Goal: Find specific page/section: Find specific page/section

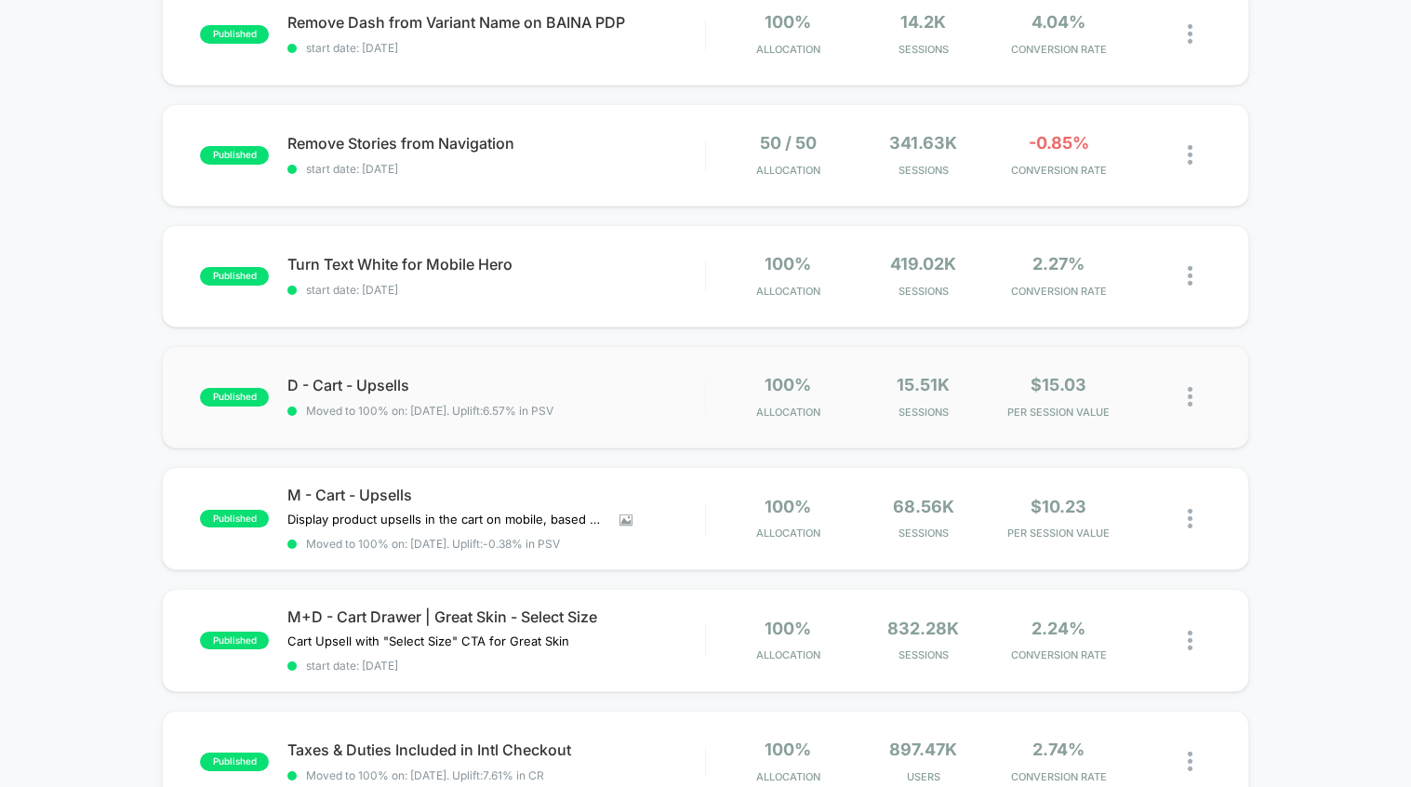
scroll to position [244, 0]
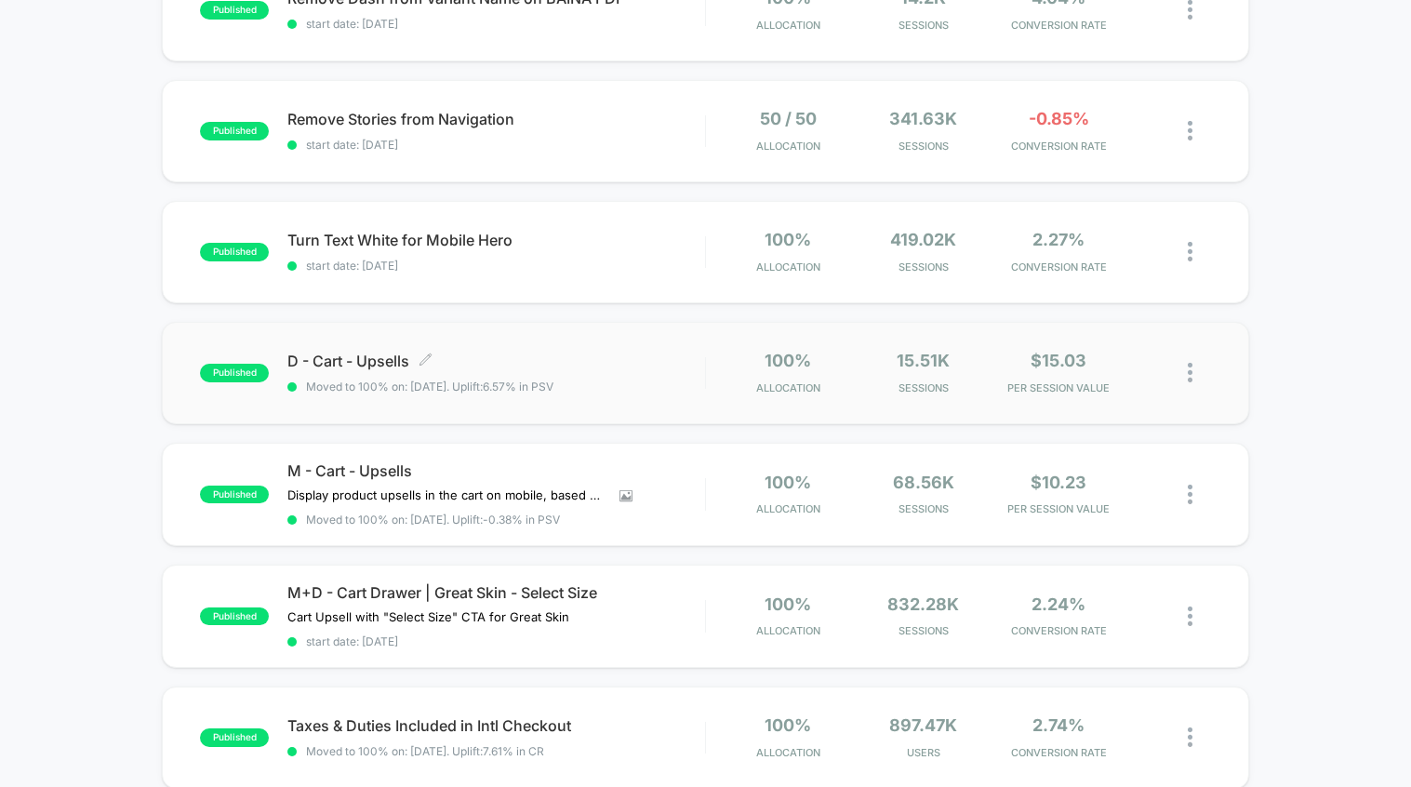
click at [659, 353] on span "D - Cart - Upsells Click to edit experience details" at bounding box center [495, 361] width 417 height 17
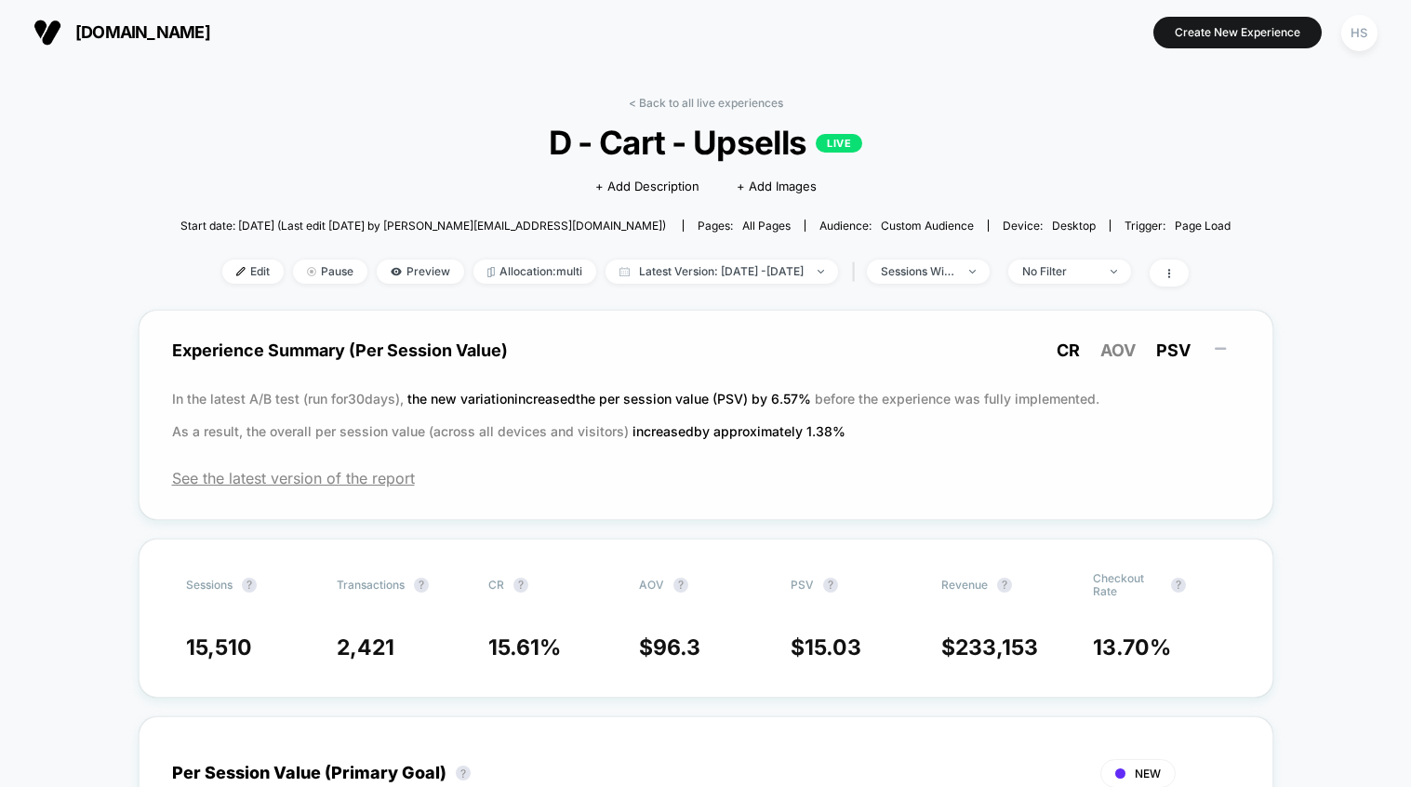
click at [1067, 351] on span "CR" at bounding box center [1068, 350] width 23 height 20
click at [751, 100] on link "< Back to all live experiences" at bounding box center [706, 103] width 154 height 14
